Goal: Information Seeking & Learning: Learn about a topic

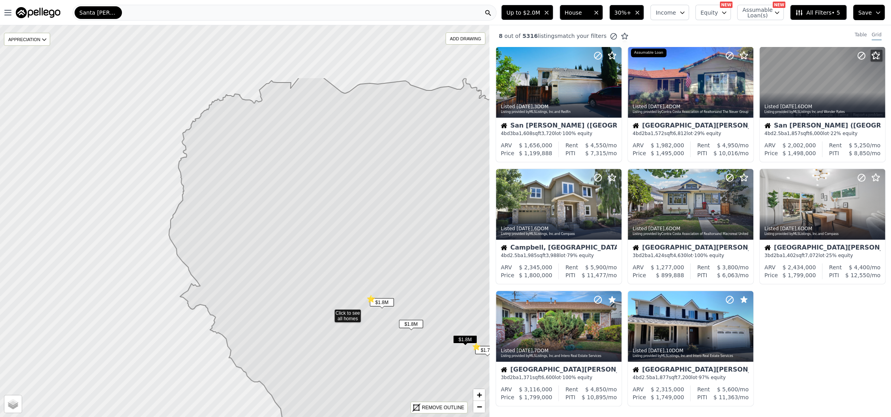
drag, startPoint x: 234, startPoint y: 152, endPoint x: 272, endPoint y: 194, distance: 56.1
click at [311, 241] on icon at bounding box center [396, 312] width 455 height 471
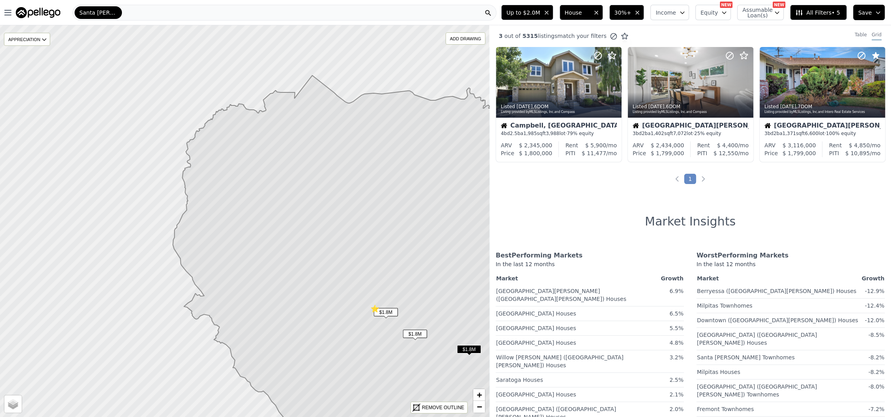
click at [135, 11] on div "Santa [PERSON_NAME]" at bounding box center [285, 13] width 424 height 16
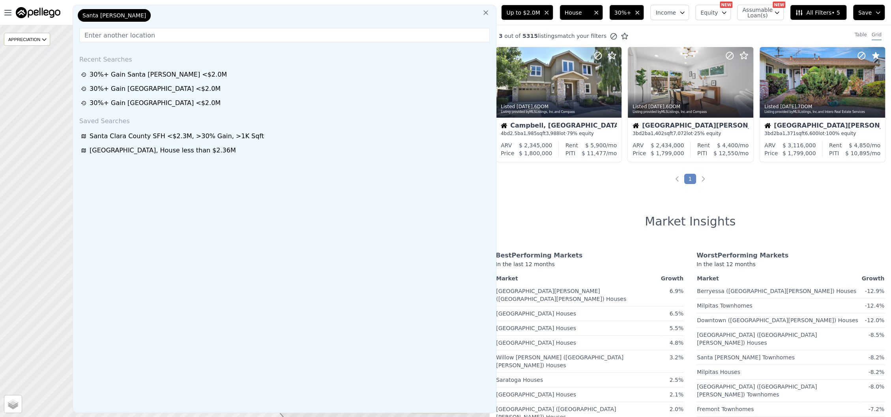
click at [488, 15] on icon at bounding box center [485, 12] width 5 height 5
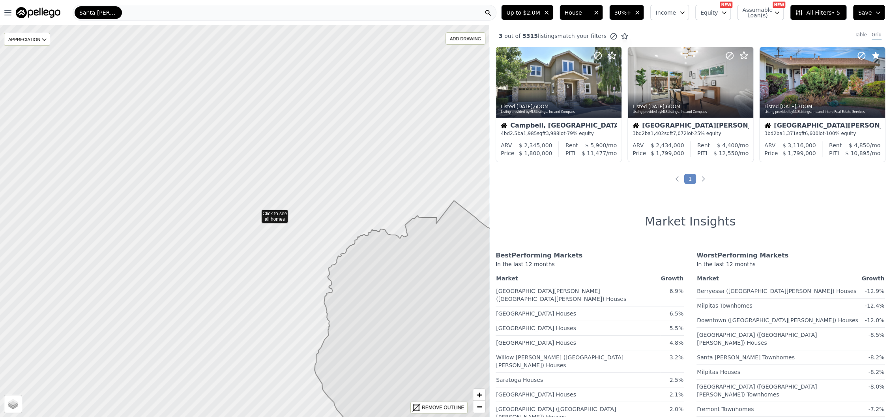
drag, startPoint x: 115, startPoint y: 89, endPoint x: 256, endPoint y: 212, distance: 187.3
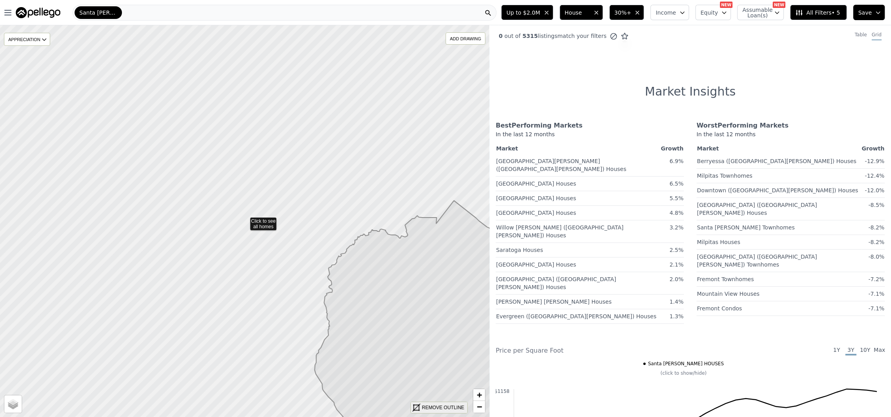
click at [451, 408] on div "REMOVE OUTLINE" at bounding box center [443, 407] width 42 height 7
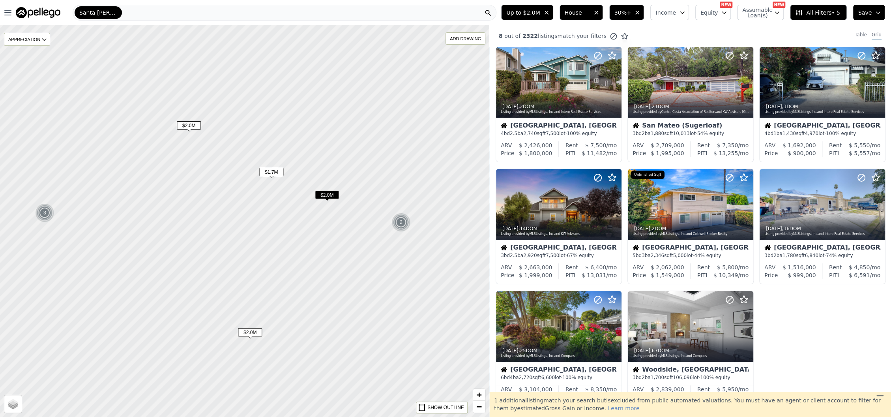
click at [197, 121] on span "$2.0M" at bounding box center [189, 125] width 24 height 8
click at [610, 83] on icon at bounding box center [615, 82] width 13 height 13
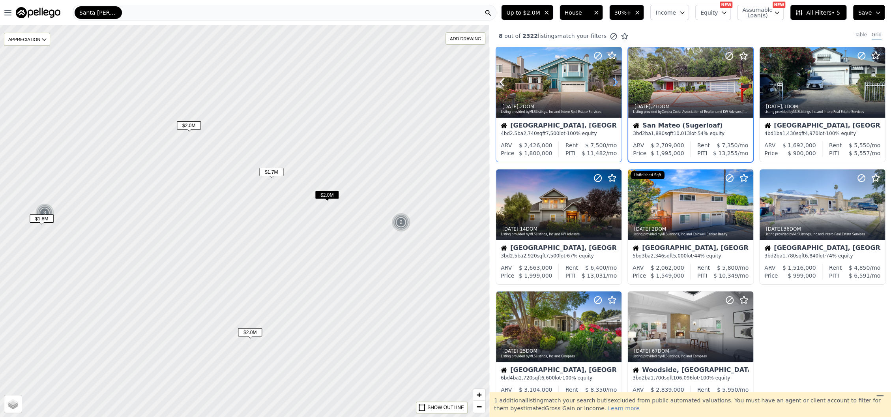
click at [610, 83] on icon at bounding box center [615, 82] width 13 height 13
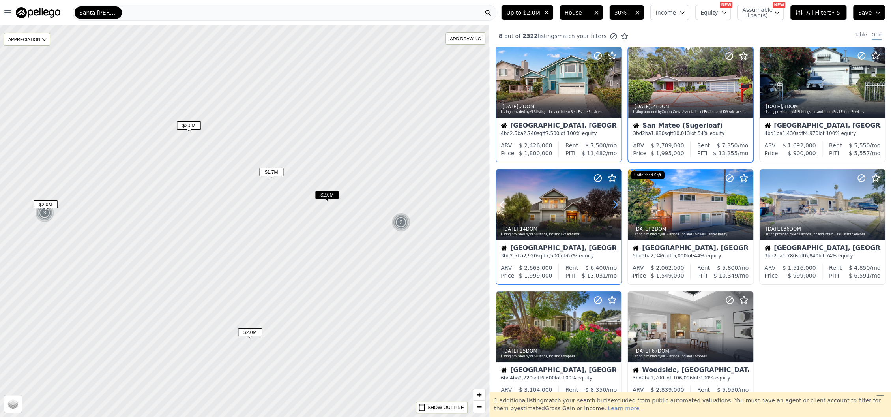
click at [612, 202] on icon at bounding box center [615, 204] width 13 height 13
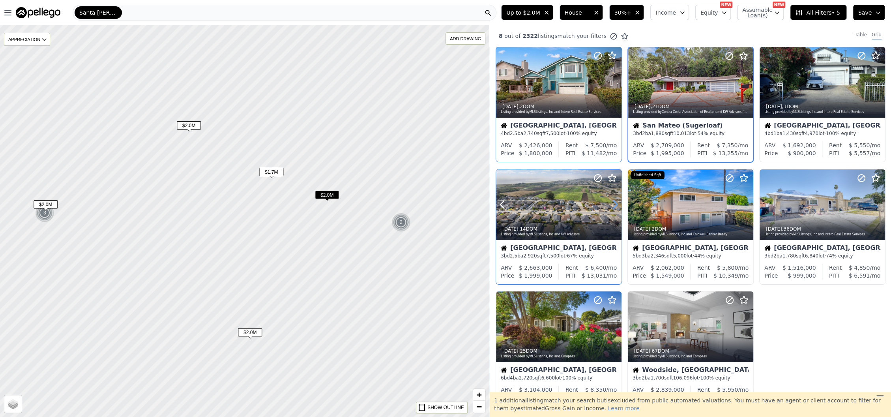
click at [612, 202] on icon at bounding box center [615, 204] width 13 height 13
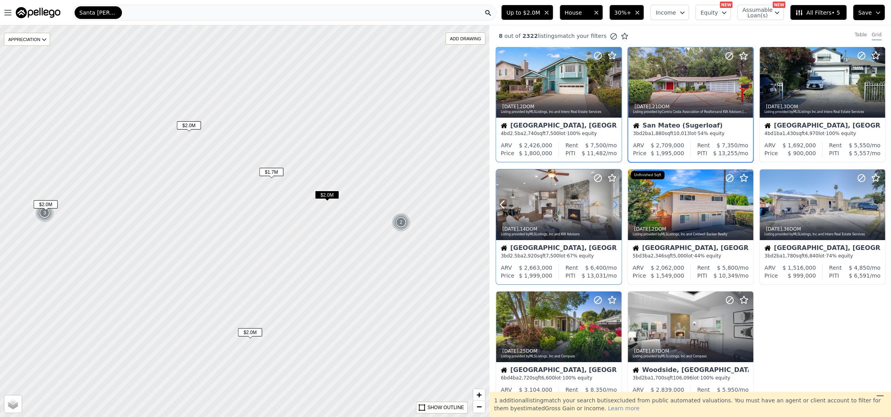
click at [612, 202] on icon at bounding box center [615, 204] width 13 height 13
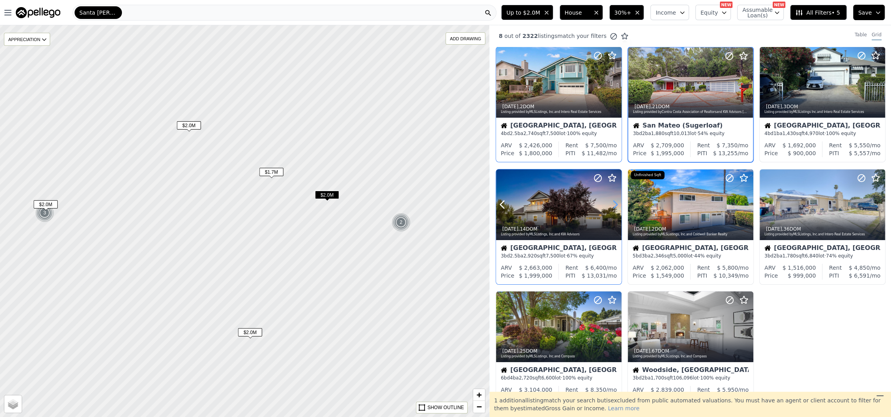
click at [612, 202] on icon at bounding box center [615, 204] width 13 height 13
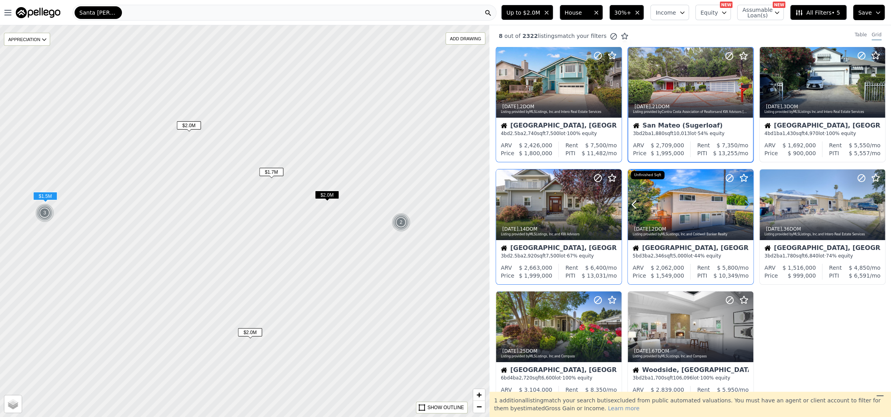
click at [741, 203] on icon at bounding box center [747, 204] width 13 height 13
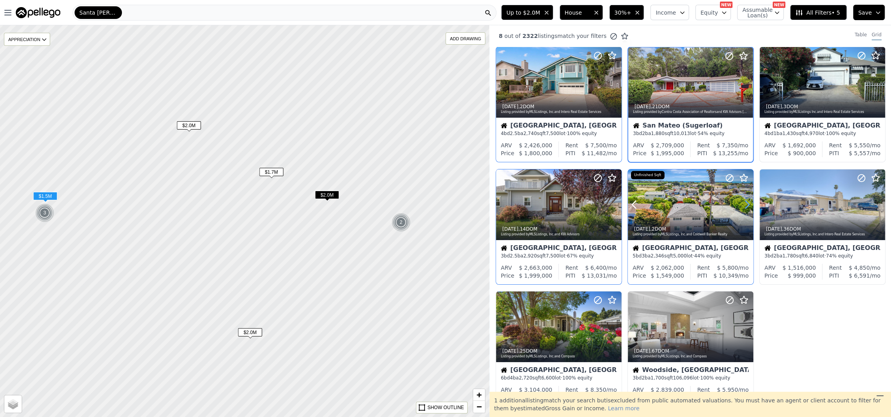
click at [741, 203] on icon at bounding box center [747, 204] width 13 height 13
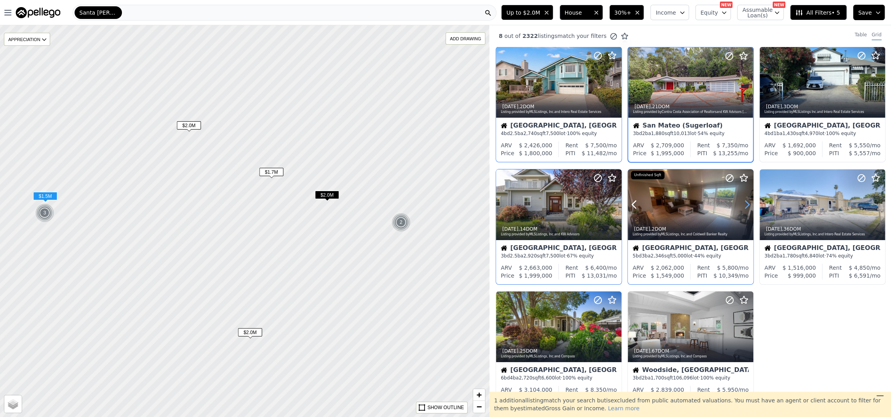
click at [741, 203] on icon at bounding box center [747, 204] width 13 height 13
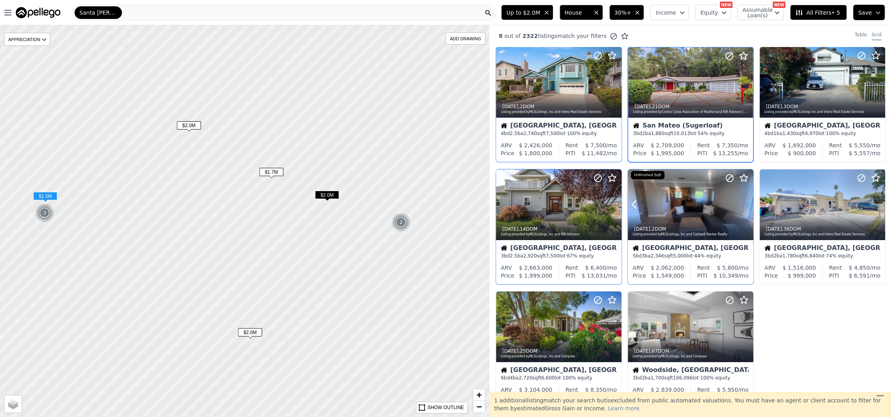
click at [741, 203] on icon at bounding box center [747, 204] width 13 height 13
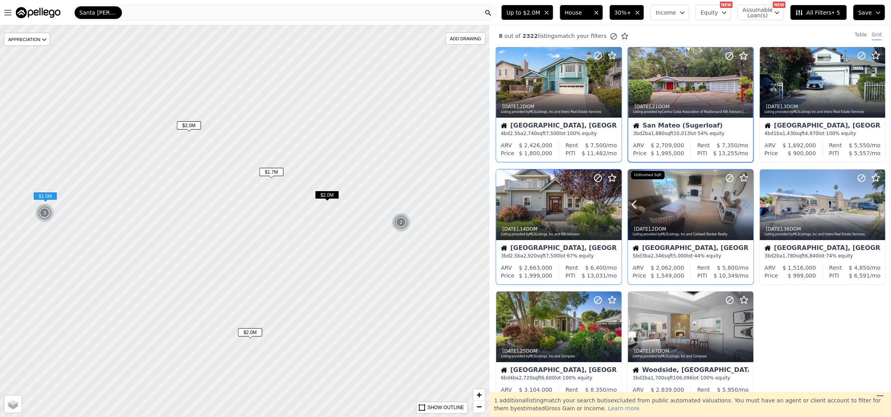
click at [741, 203] on icon at bounding box center [747, 204] width 13 height 13
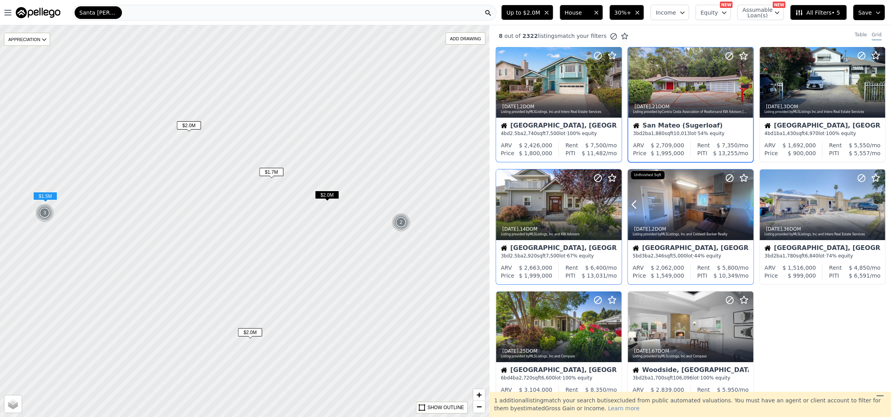
click at [741, 203] on icon at bounding box center [747, 204] width 13 height 13
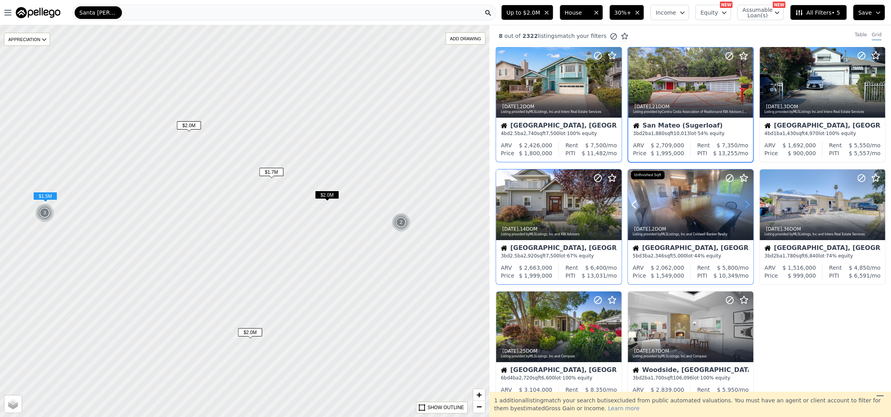
click at [741, 203] on icon at bounding box center [747, 204] width 13 height 13
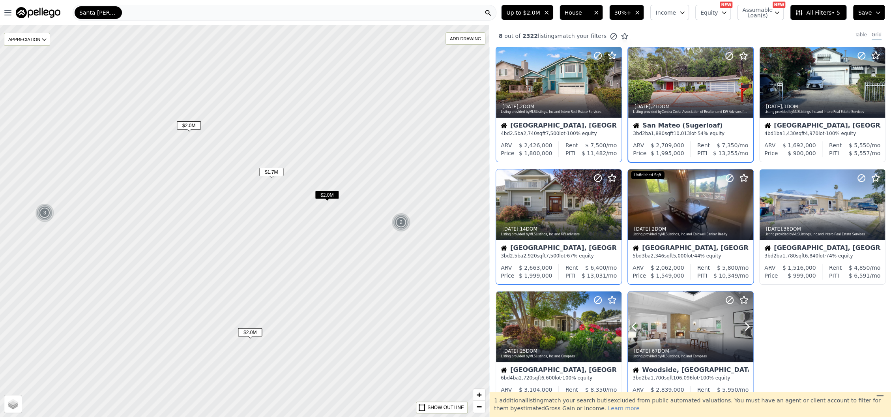
scroll to position [52, 0]
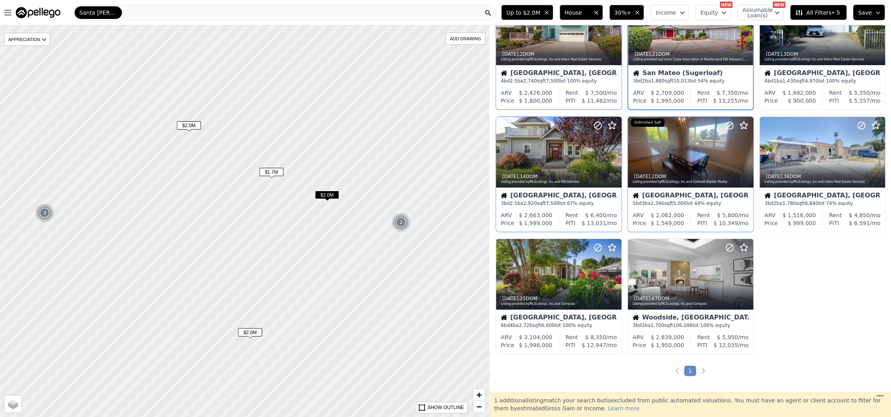
click at [325, 197] on span "$2.0M" at bounding box center [327, 195] width 24 height 8
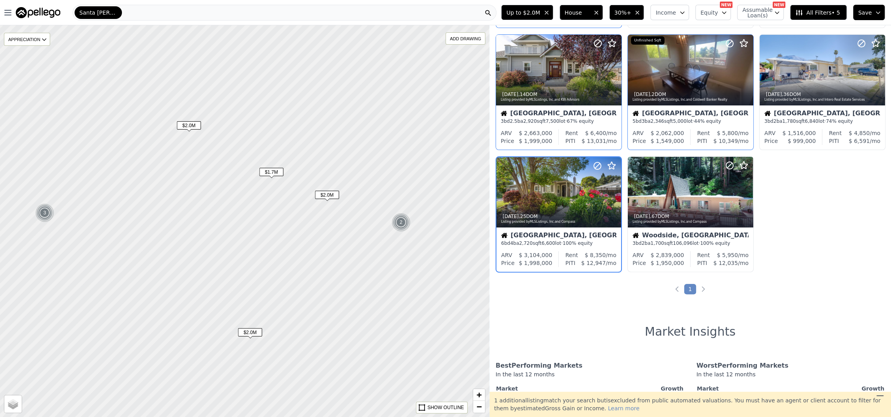
scroll to position [140, 0]
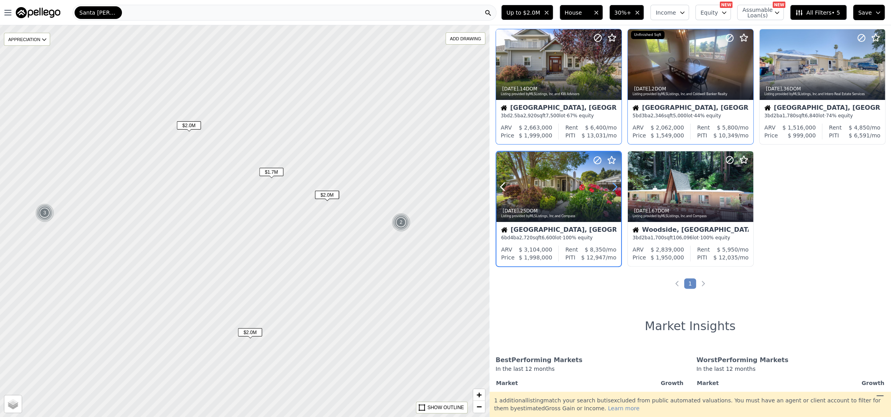
click at [612, 182] on icon at bounding box center [614, 186] width 13 height 13
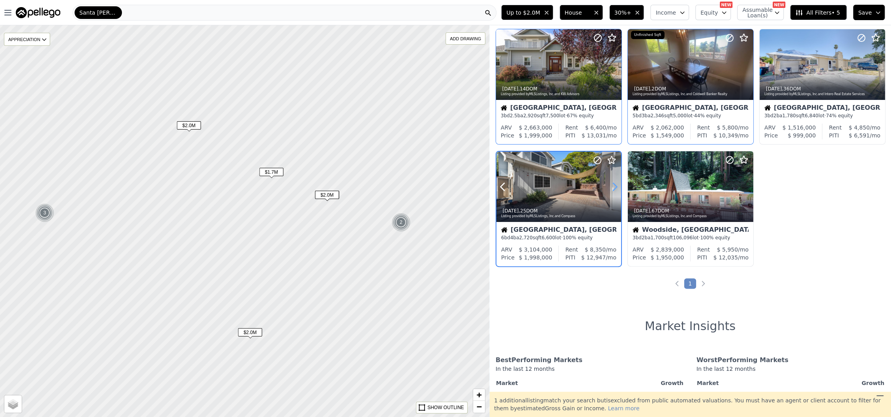
click at [612, 182] on icon at bounding box center [614, 186] width 13 height 13
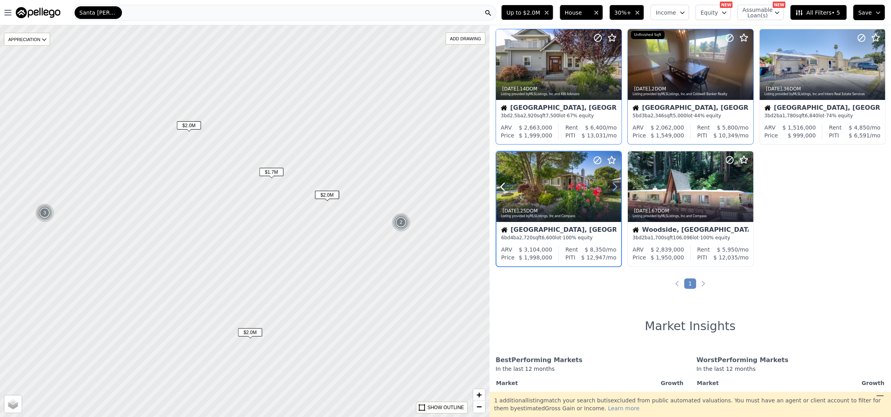
click at [612, 182] on icon at bounding box center [614, 186] width 13 height 13
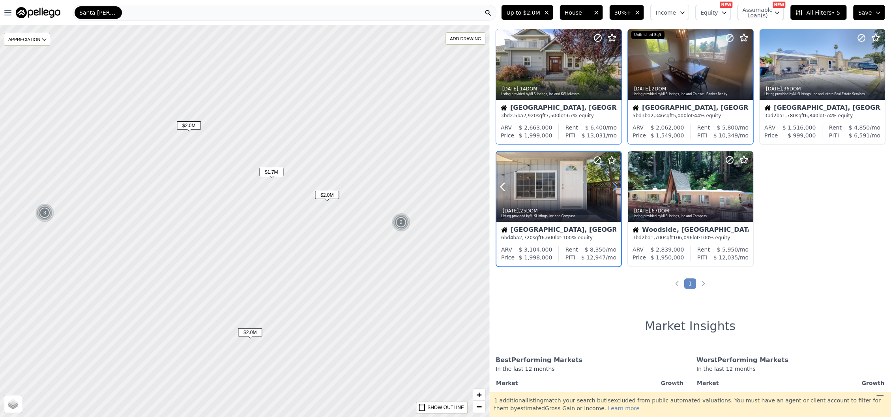
click at [613, 183] on icon at bounding box center [615, 186] width 4 height 7
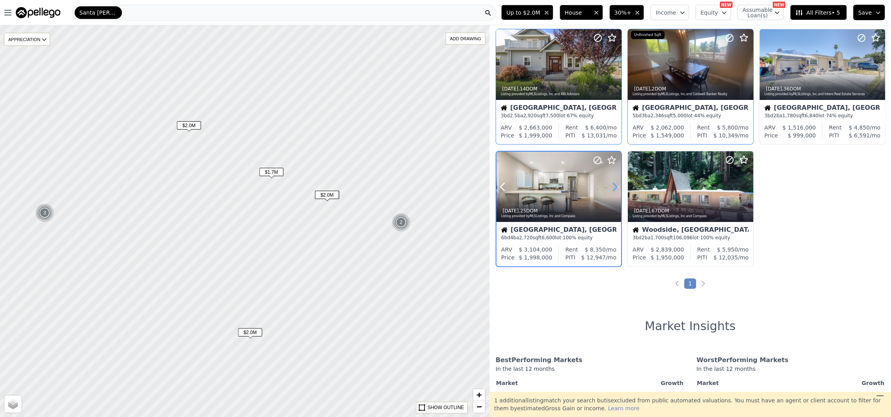
click at [613, 183] on icon at bounding box center [615, 186] width 4 height 7
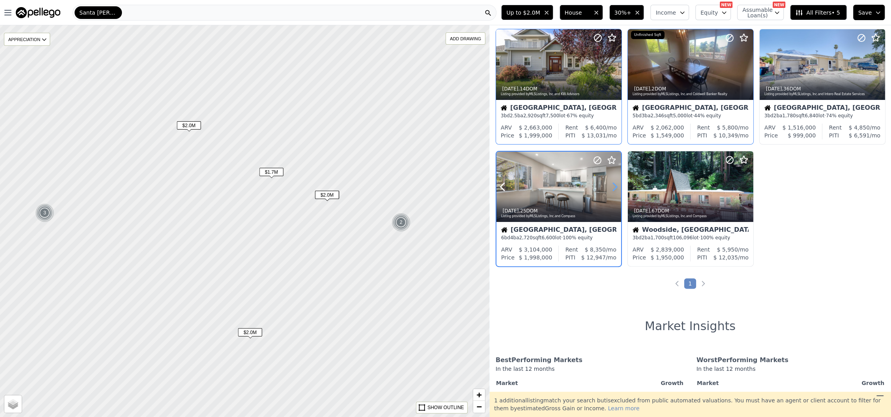
click at [613, 183] on icon at bounding box center [615, 186] width 4 height 7
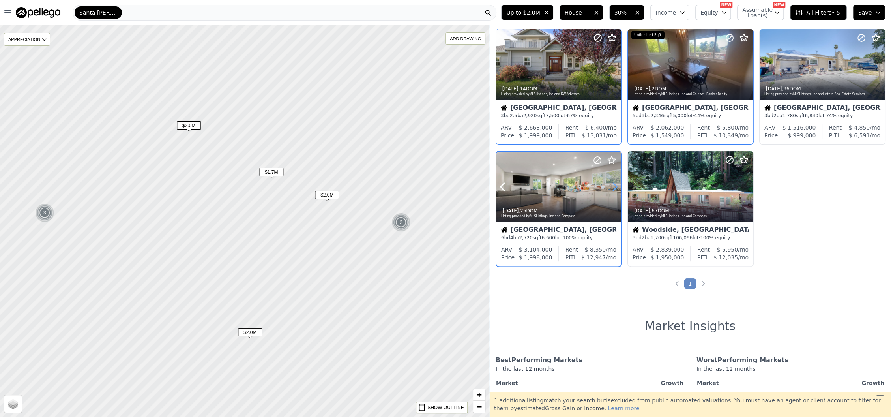
click at [613, 183] on icon at bounding box center [615, 186] width 4 height 7
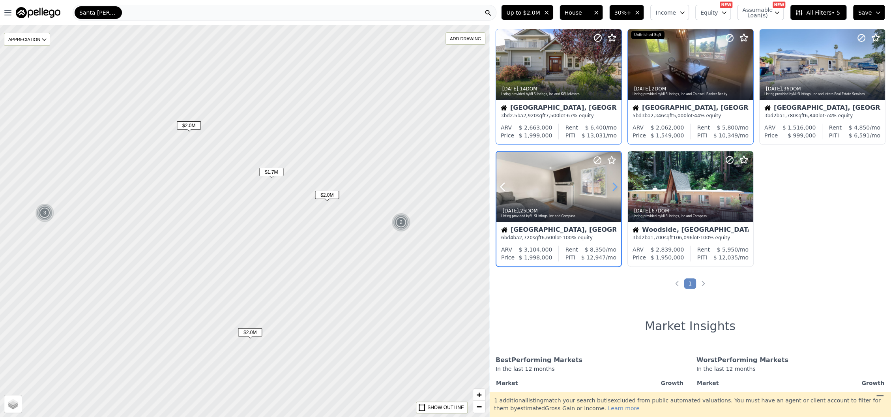
click at [613, 183] on icon at bounding box center [615, 186] width 4 height 7
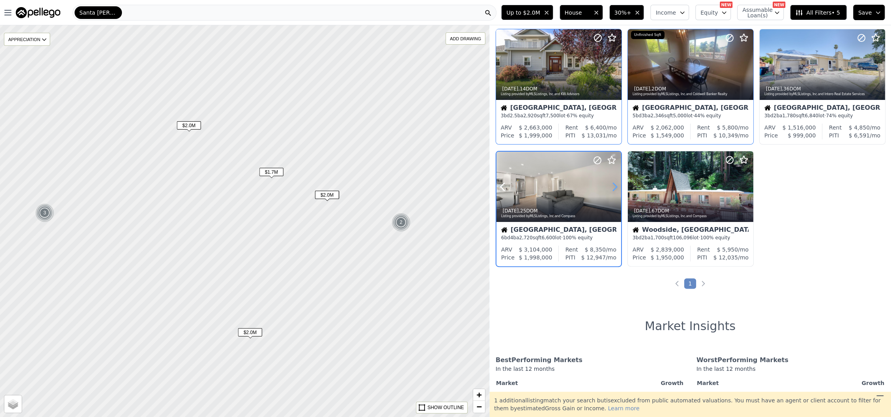
click at [613, 183] on icon at bounding box center [615, 186] width 4 height 7
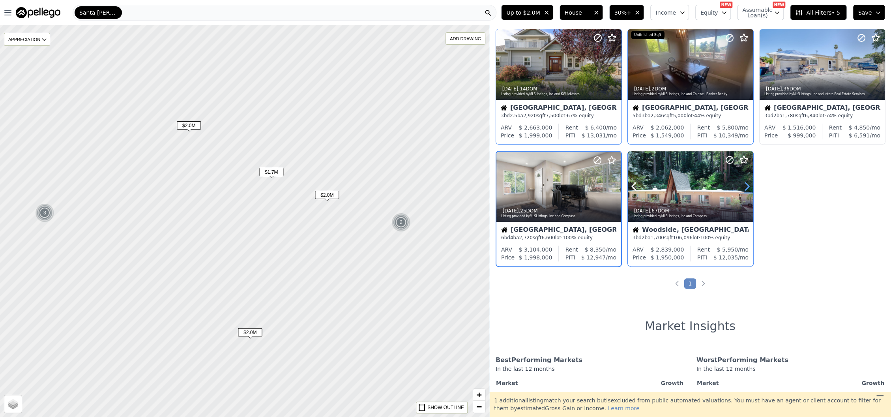
click at [743, 186] on icon at bounding box center [747, 186] width 13 height 13
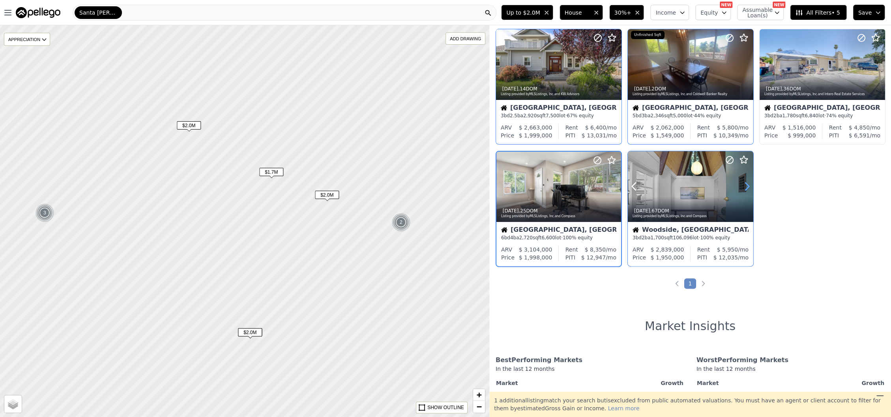
click at [743, 186] on icon at bounding box center [747, 186] width 13 height 13
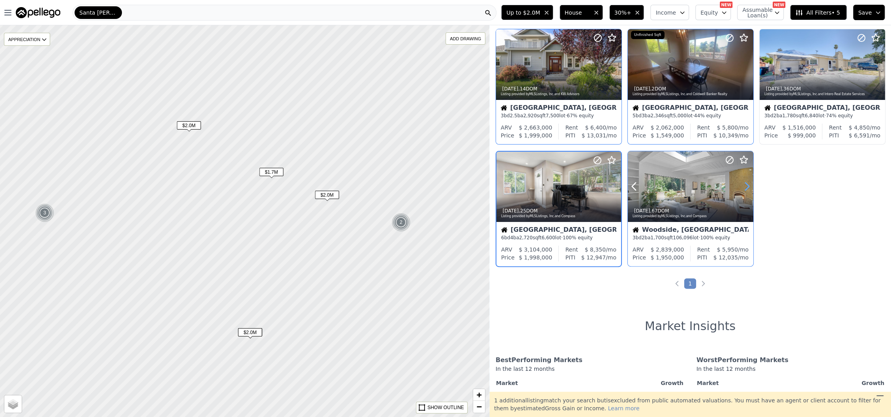
click at [743, 186] on icon at bounding box center [747, 186] width 13 height 13
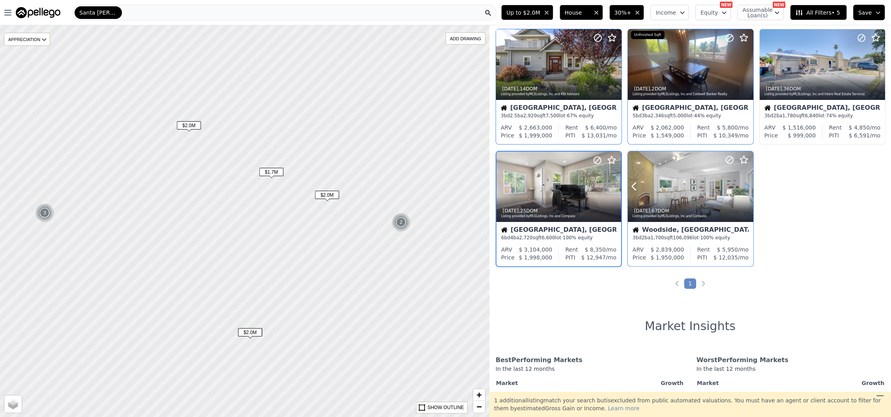
click at [743, 186] on icon at bounding box center [747, 186] width 13 height 13
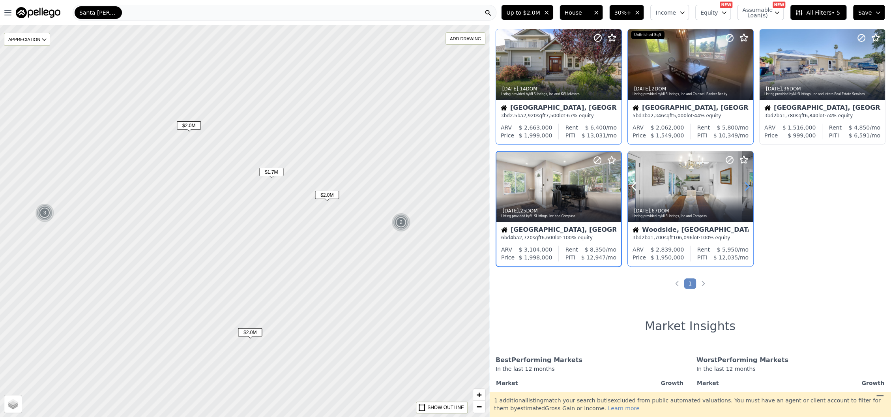
click at [743, 186] on icon at bounding box center [747, 186] width 13 height 13
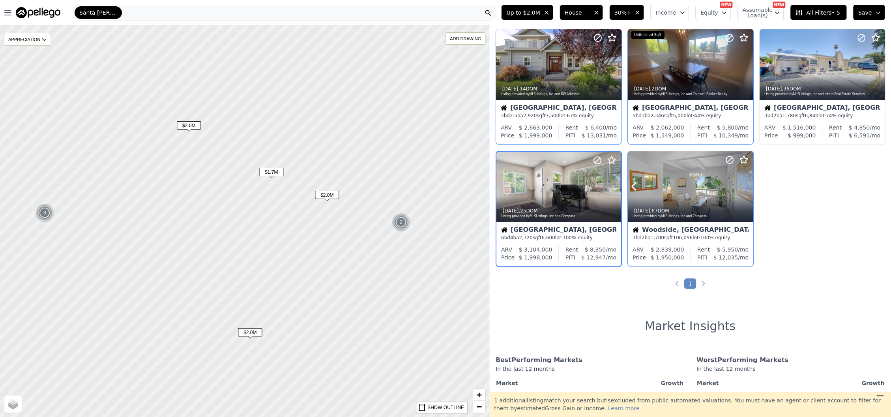
click at [743, 186] on icon at bounding box center [747, 186] width 13 height 13
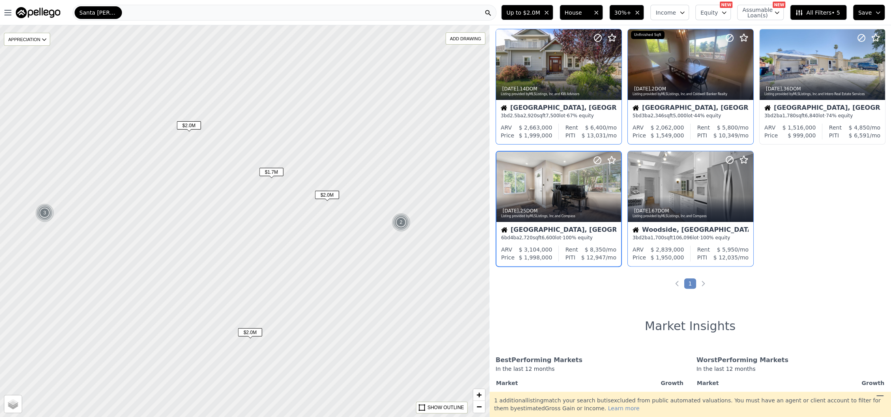
click at [176, 12] on div "Santa [PERSON_NAME]" at bounding box center [285, 13] width 424 height 16
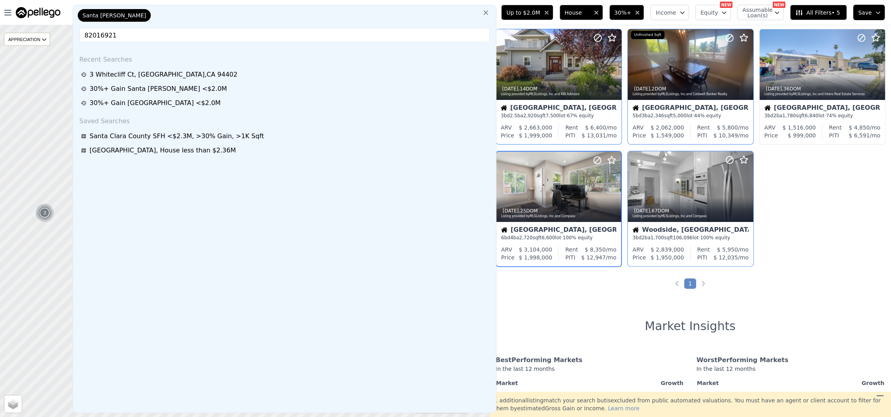
drag, startPoint x: 360, startPoint y: 40, endPoint x: 73, endPoint y: 43, distance: 286.9
click at [73, 43] on div "Santa [PERSON_NAME] 82016921 Recent Searches [STREET_ADDRESS] 30%+ Gain [GEOGRA…" at bounding box center [285, 209] width 424 height 408
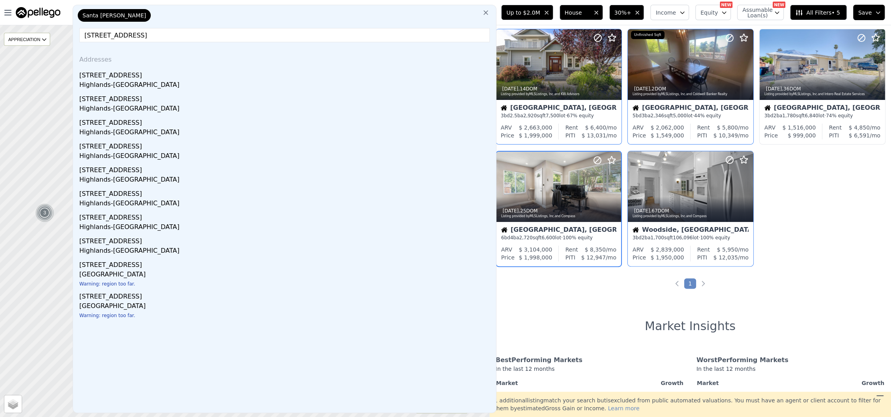
click at [167, 37] on input "[STREET_ADDRESS]" at bounding box center [284, 35] width 410 height 14
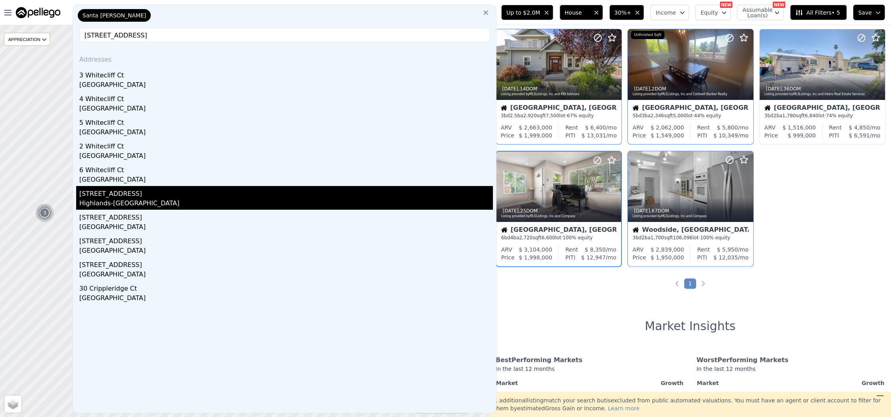
type input "[STREET_ADDRESS]"
click at [144, 196] on div "[STREET_ADDRESS]" at bounding box center [286, 192] width 414 height 13
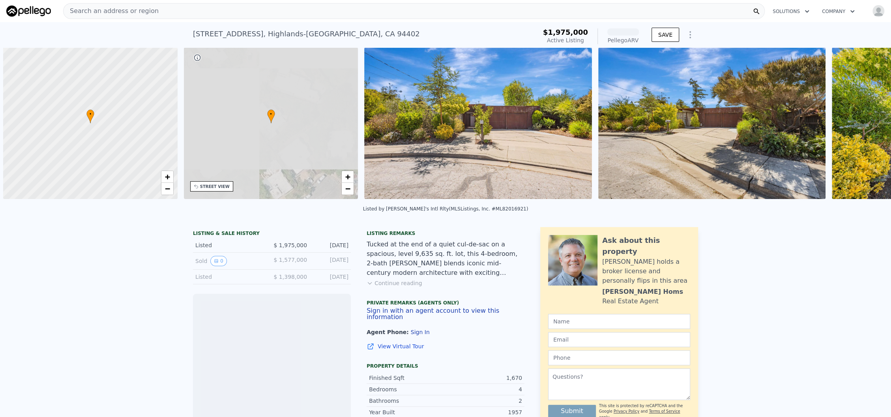
scroll to position [0, 3]
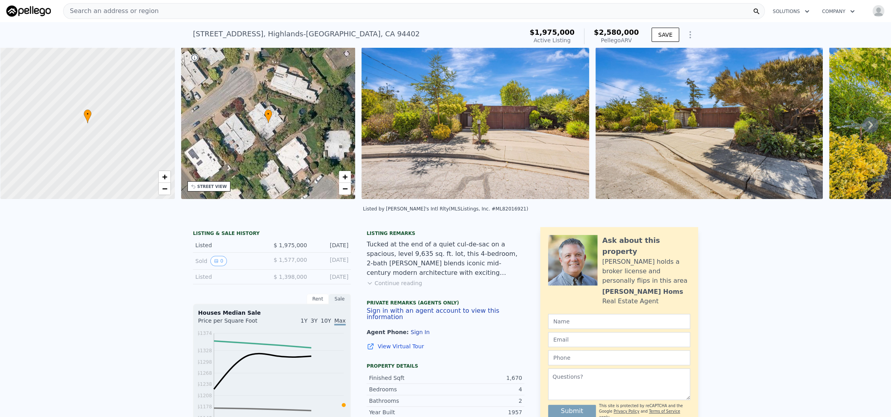
click at [498, 150] on img at bounding box center [475, 123] width 228 height 152
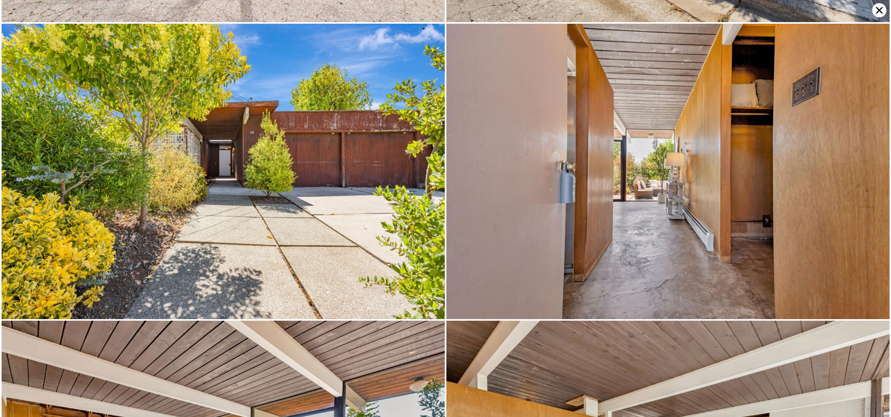
scroll to position [0, 0]
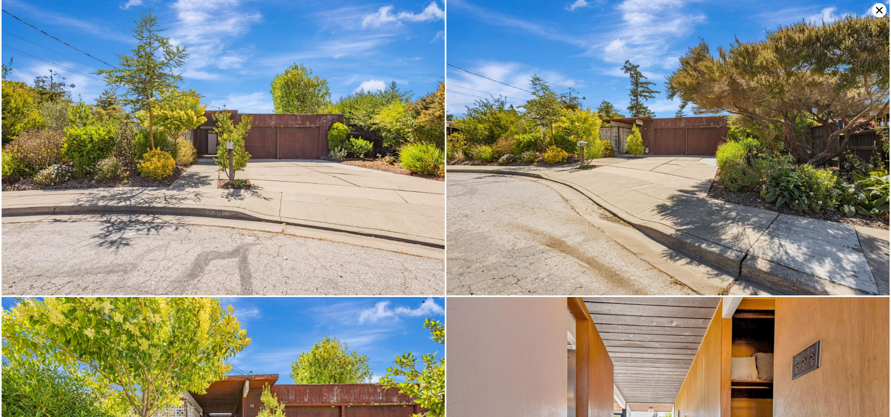
click at [878, 11] on icon at bounding box center [879, 10] width 7 height 7
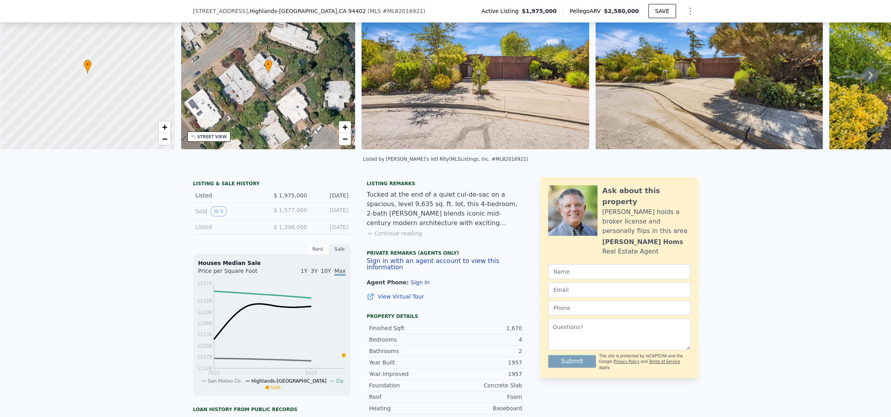
scroll to position [155, 0]
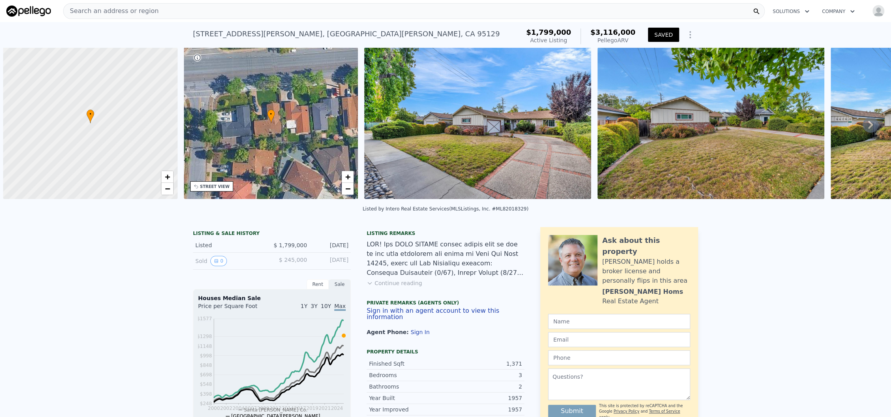
scroll to position [0, 70]
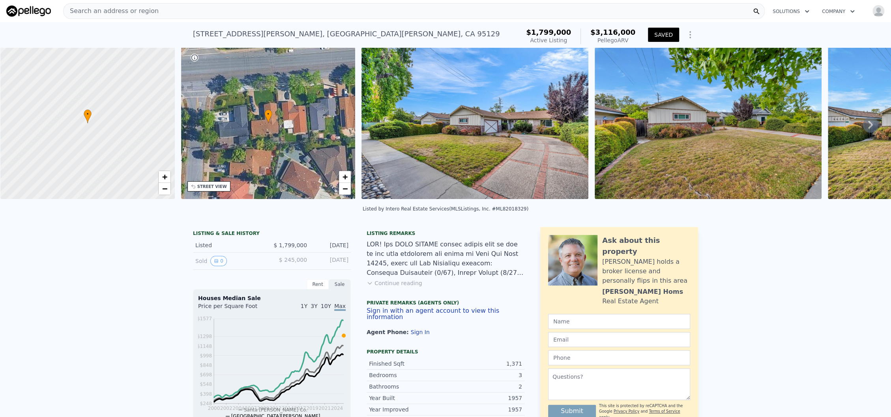
click at [146, 11] on span "Search an address or region" at bounding box center [111, 10] width 95 height 9
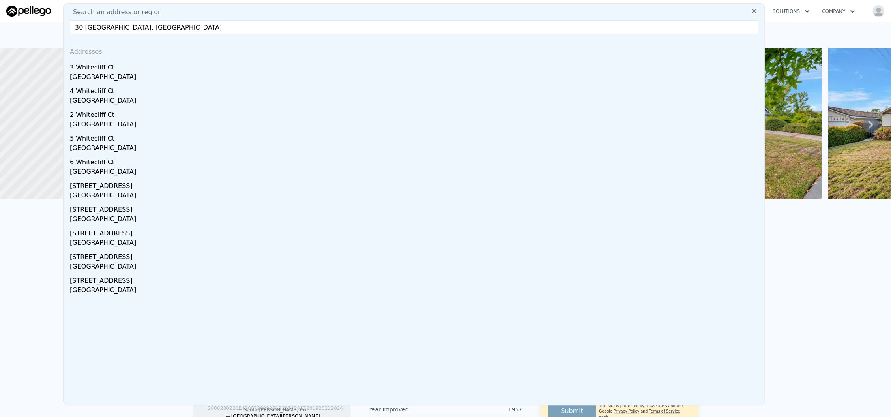
click at [116, 28] on input "30 white plains, san mate" at bounding box center [414, 27] width 688 height 14
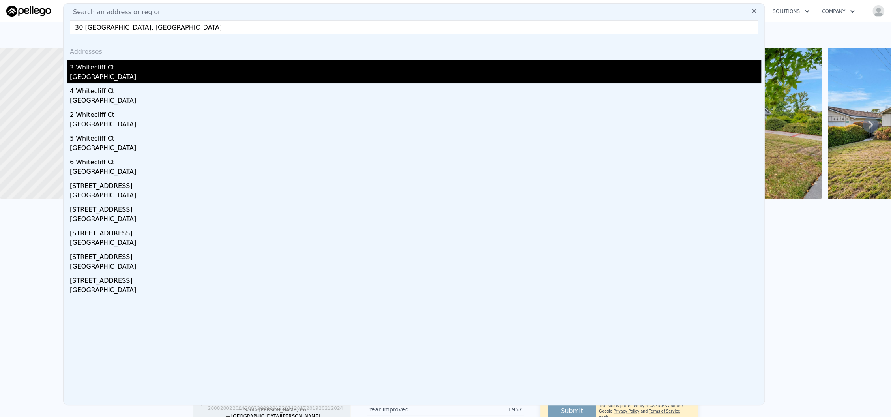
type input "30 white plains, san mate"
click at [102, 67] on div "3 Whitecliff Ct" at bounding box center [415, 66] width 691 height 13
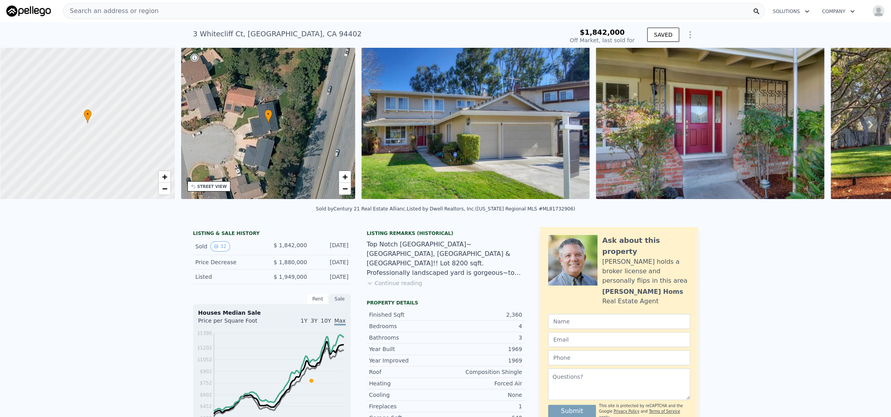
click at [502, 166] on img at bounding box center [475, 123] width 228 height 152
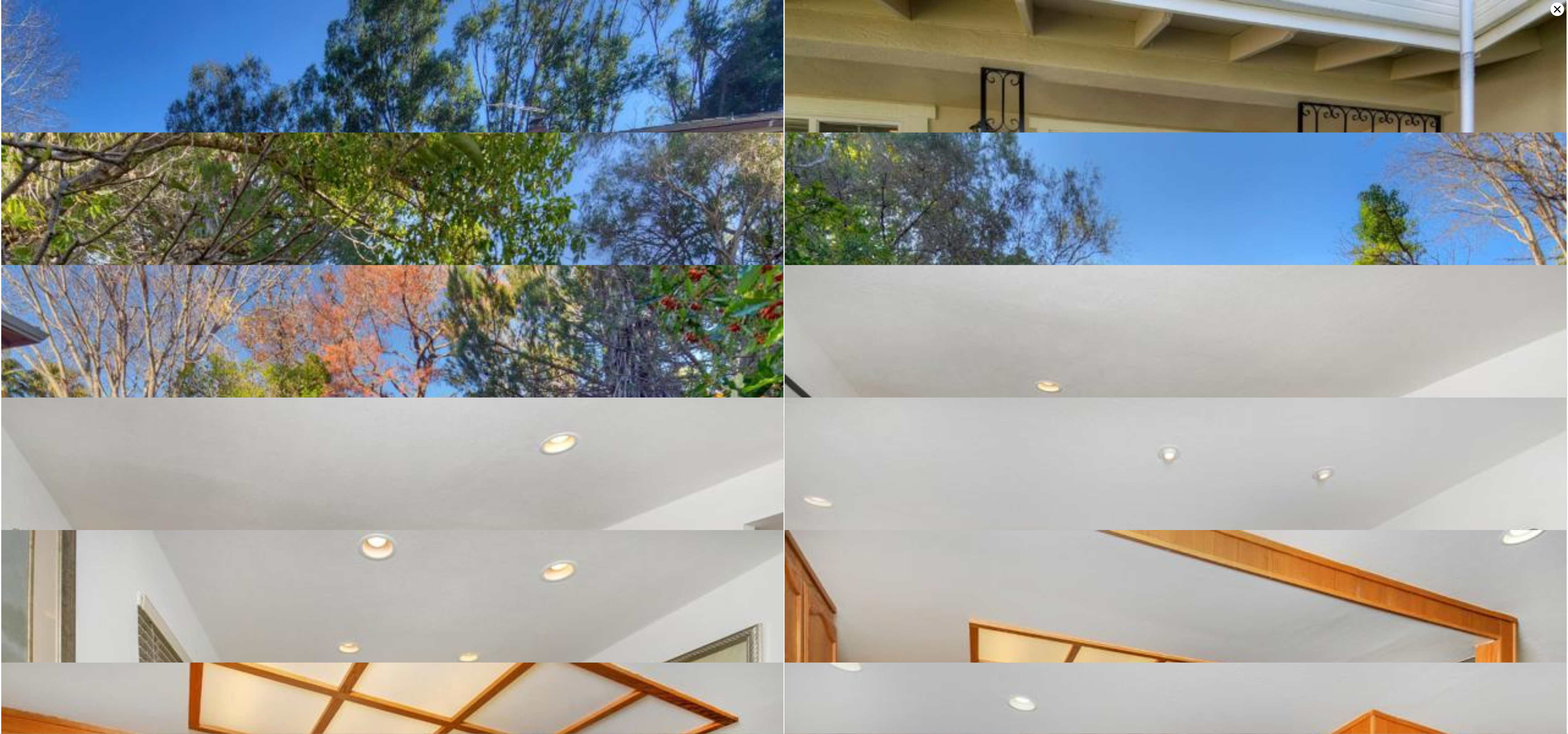
type input "1160"
type input "1778"
type input "5985"
type input "10019"
type input "$ 3,116,000"
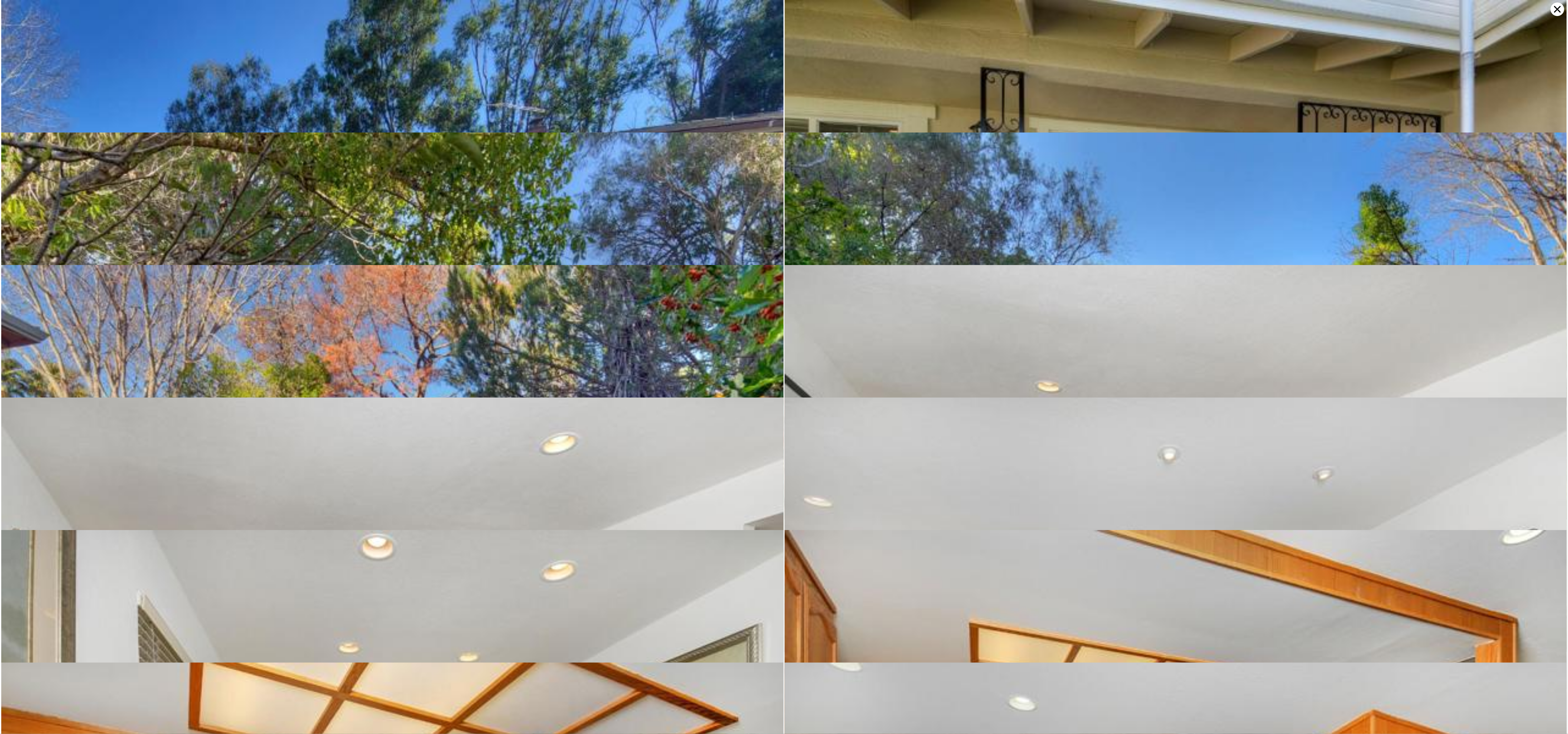
type input "$ 972,611"
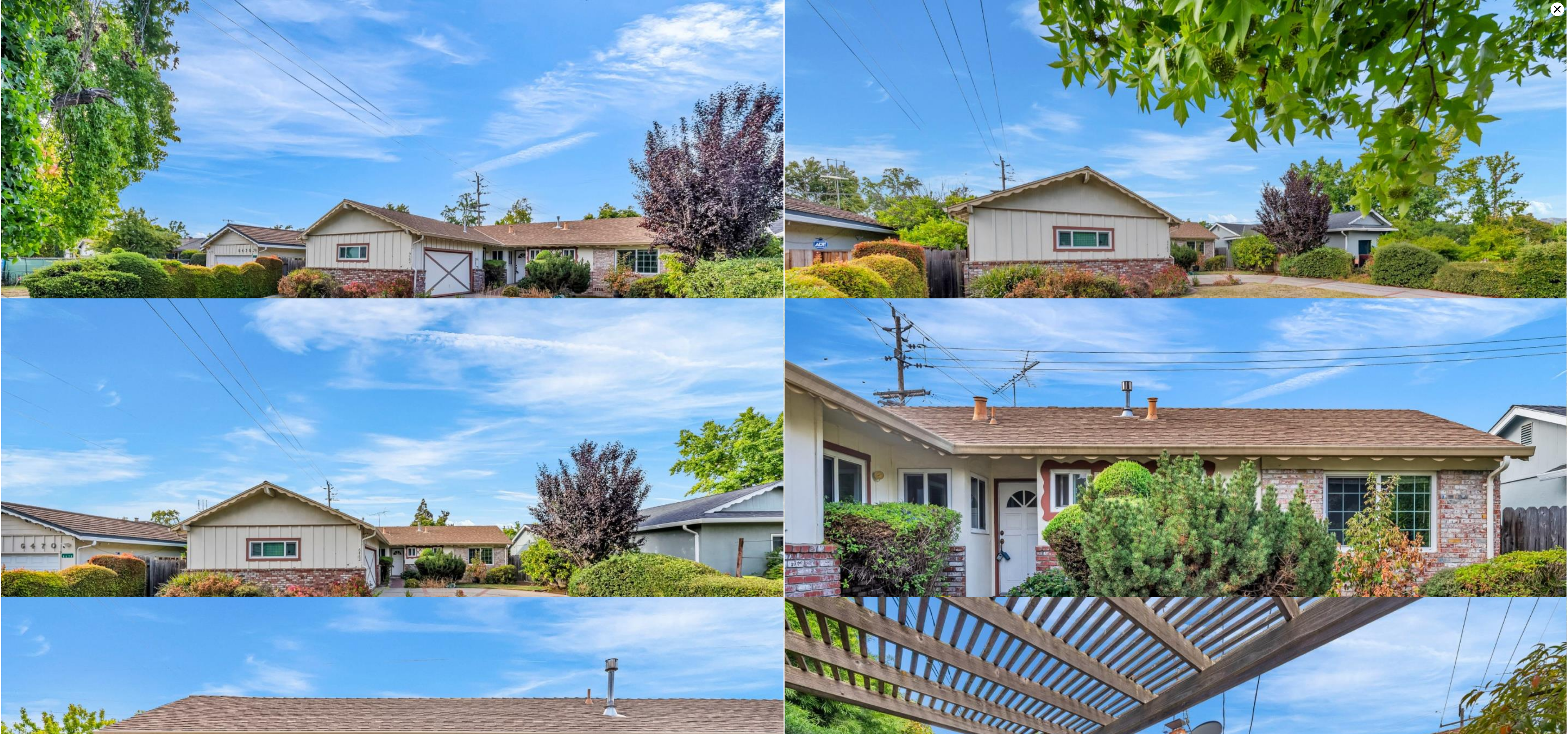
click at [697, 6] on icon at bounding box center [1557, 9] width 7 height 7
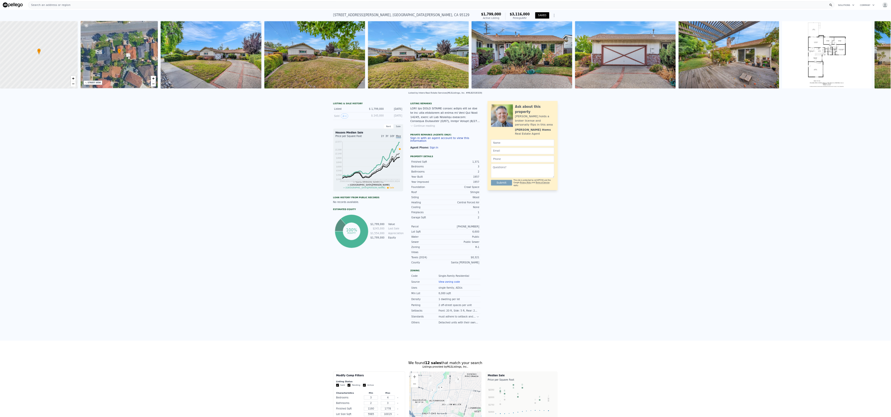
scroll to position [0, 3]
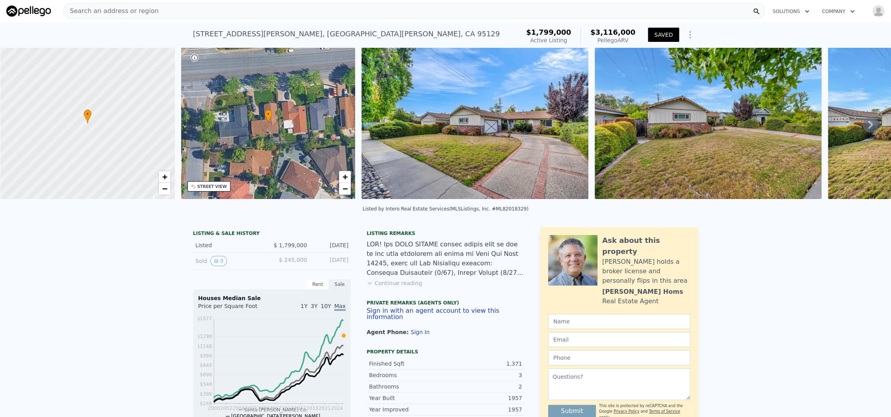
click at [159, 9] on div "Search an address or region" at bounding box center [414, 11] width 702 height 16
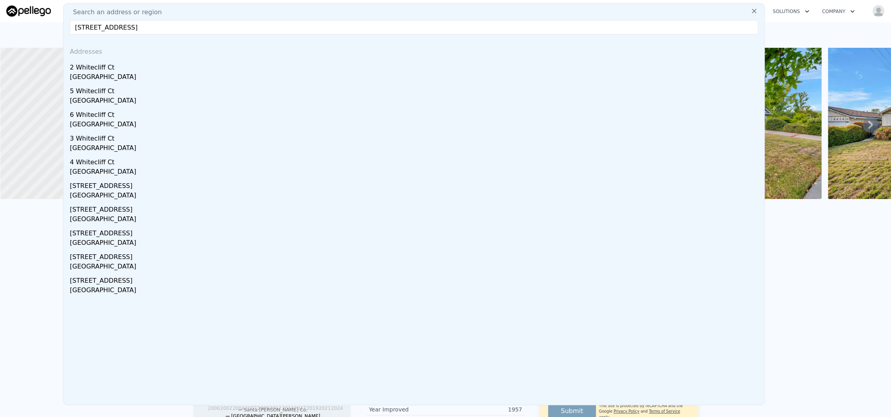
type input "[STREET_ADDRESS]"
